Goal: Task Accomplishment & Management: Use online tool/utility

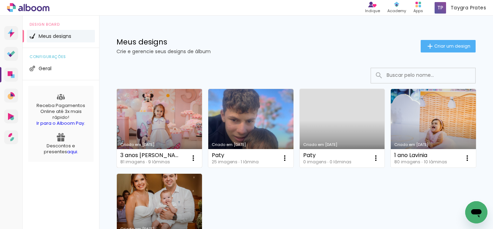
click at [159, 117] on link "Criado em 10/09/25" at bounding box center [159, 128] width 85 height 79
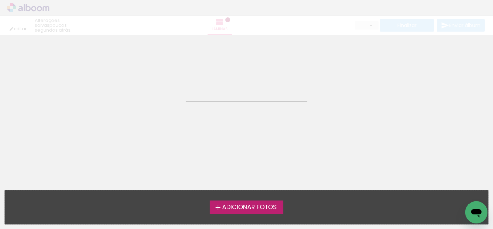
click at [241, 208] on span "Adicionar Fotos" at bounding box center [249, 207] width 55 height 6
click at [0, 0] on input "file" at bounding box center [0, 0] width 0 height 0
